Goal: Transaction & Acquisition: Purchase product/service

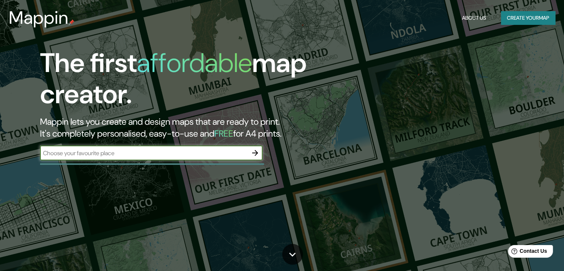
click at [158, 155] on input "text" at bounding box center [144, 153] width 208 height 9
type input "[PERSON_NAME]"
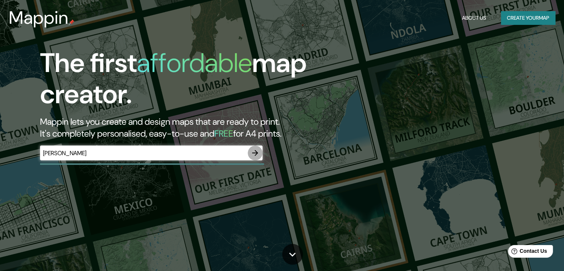
click at [254, 153] on icon "button" at bounding box center [255, 153] width 6 height 6
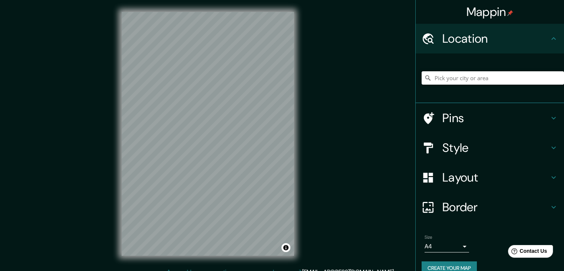
click at [460, 83] on input "Pick your city or area" at bounding box center [493, 77] width 143 height 13
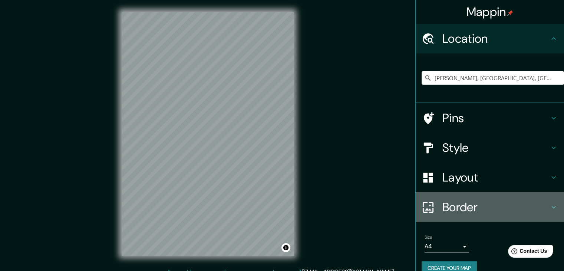
click at [458, 204] on h4 "Border" at bounding box center [496, 207] width 107 height 15
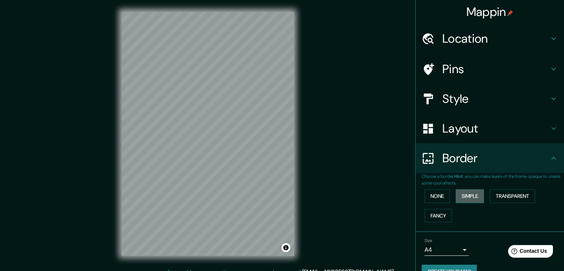
click at [460, 199] on button "Simple" at bounding box center [470, 196] width 28 height 14
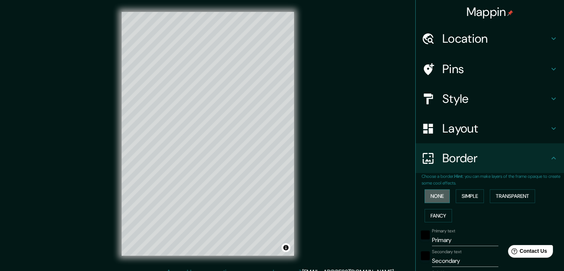
click at [437, 201] on button "None" at bounding box center [437, 196] width 25 height 14
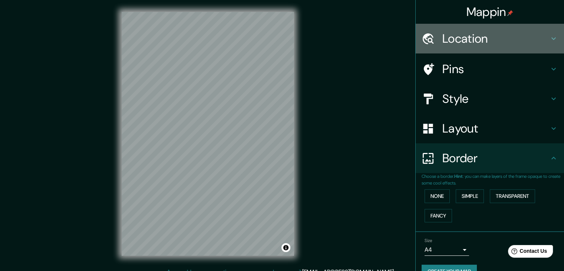
click at [457, 36] on h4 "Location" at bounding box center [496, 38] width 107 height 15
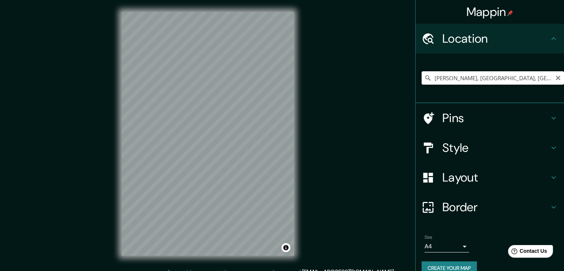
click at [452, 80] on input "[PERSON_NAME], [GEOGRAPHIC_DATA], [GEOGRAPHIC_DATA]" at bounding box center [493, 77] width 143 height 13
click at [523, 79] on input "[PERSON_NAME], [GEOGRAPHIC_DATA], [GEOGRAPHIC_DATA]" at bounding box center [493, 77] width 143 height 13
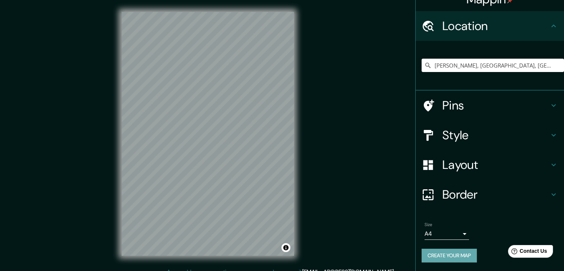
click at [447, 259] on button "Create your map" at bounding box center [449, 256] width 55 height 14
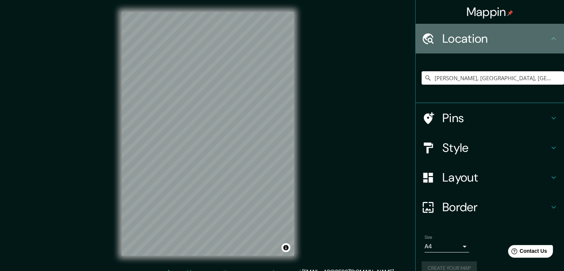
click at [553, 36] on div "Location" at bounding box center [490, 39] width 148 height 30
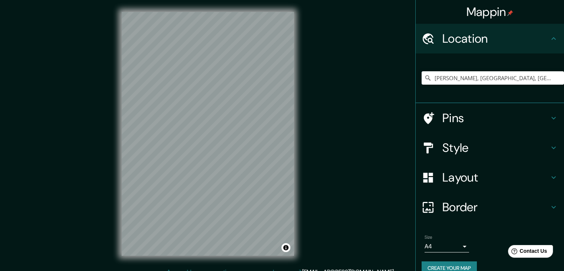
click at [550, 35] on icon at bounding box center [554, 38] width 9 height 9
click at [529, 76] on input "[PERSON_NAME], [GEOGRAPHIC_DATA], [GEOGRAPHIC_DATA]" at bounding box center [493, 77] width 143 height 13
click at [475, 79] on input "[PERSON_NAME], [GEOGRAPHIC_DATA], [GEOGRAPHIC_DATA]" at bounding box center [493, 77] width 143 height 13
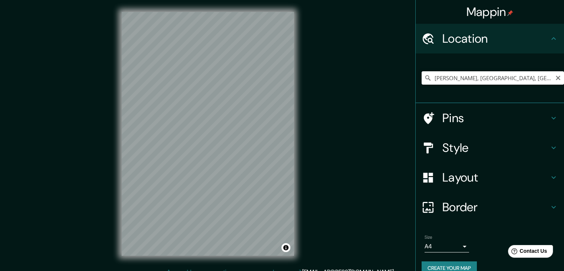
click at [475, 79] on input "[PERSON_NAME], [GEOGRAPHIC_DATA], [GEOGRAPHIC_DATA]" at bounding box center [493, 77] width 143 height 13
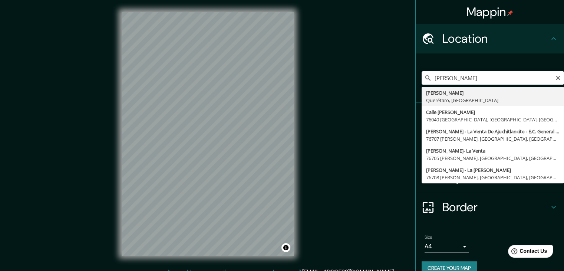
type input "[PERSON_NAME], [GEOGRAPHIC_DATA], [GEOGRAPHIC_DATA]"
